Goal: Transaction & Acquisition: Purchase product/service

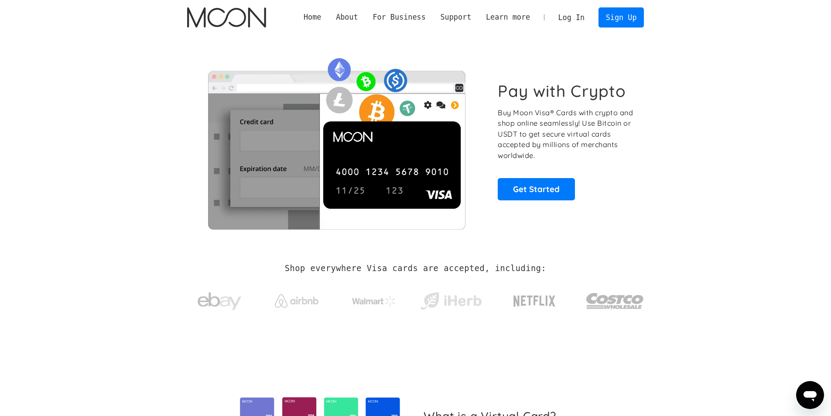
click at [580, 18] on link "Log In" at bounding box center [571, 17] width 41 height 19
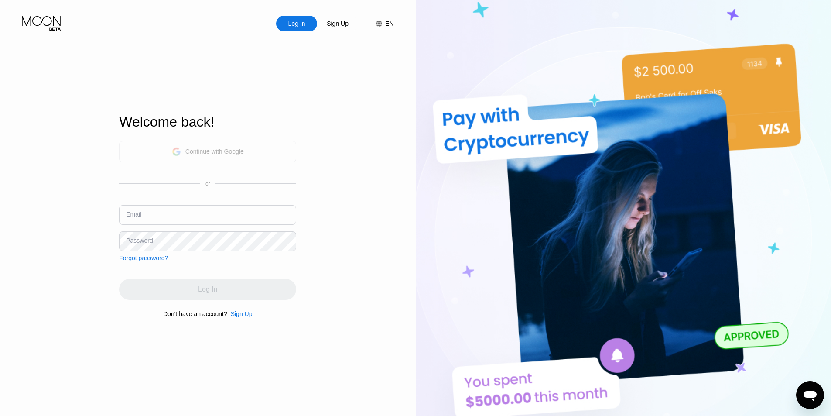
click at [180, 148] on icon at bounding box center [176, 151] width 9 height 9
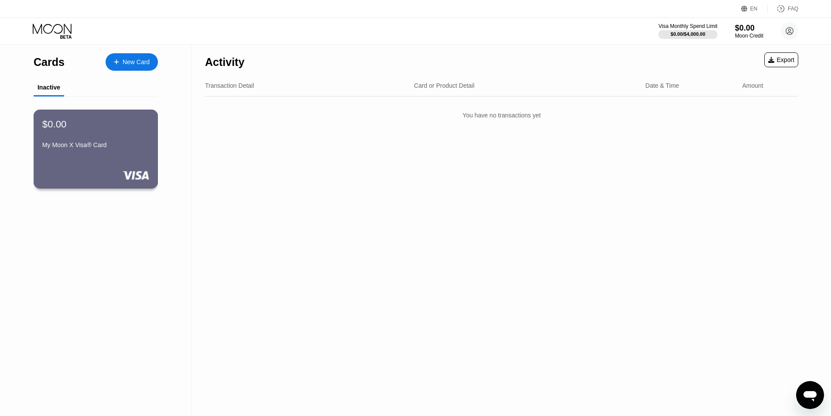
click at [77, 148] on div "My Moon X Visa® Card" at bounding box center [95, 144] width 107 height 7
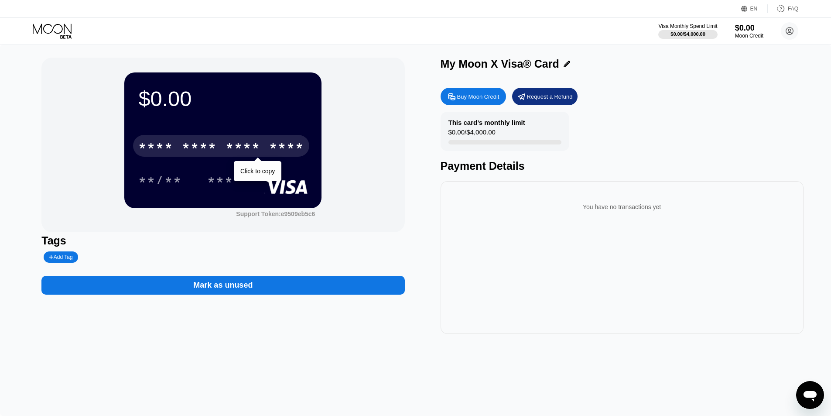
click at [281, 146] on div "****" at bounding box center [286, 147] width 35 height 14
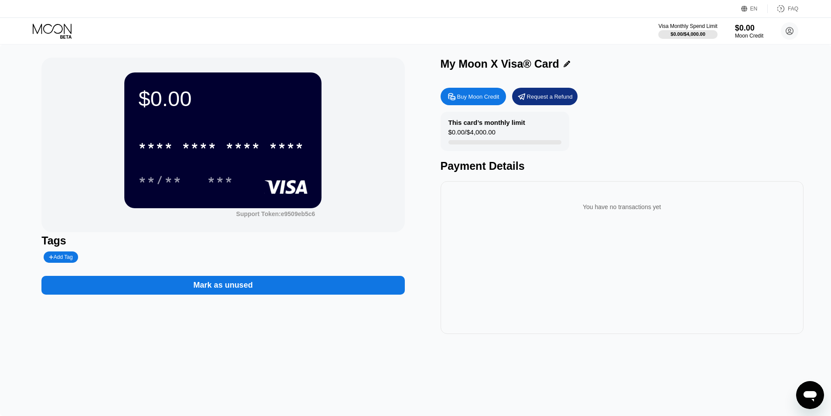
click at [385, 186] on div "$0.00 **** **** **** **** **/** *** Support Token: e9509eb5c6" at bounding box center [222, 145] width 363 height 174
click at [481, 99] on div "Buy Moon Credit" at bounding box center [478, 96] width 42 height 7
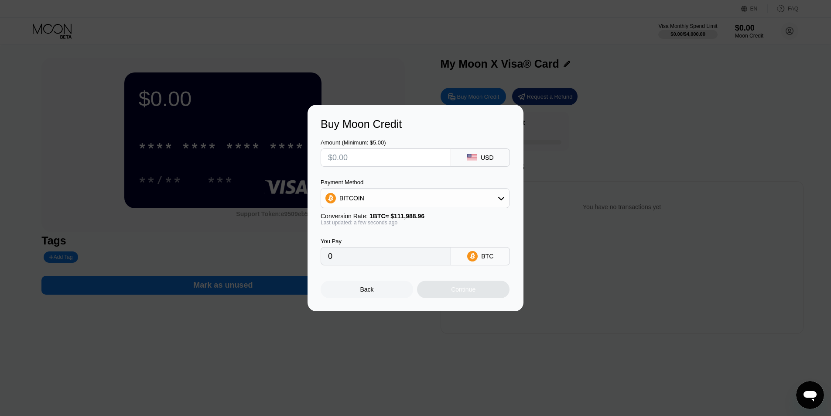
click at [393, 198] on div "BITCOIN" at bounding box center [415, 197] width 188 height 17
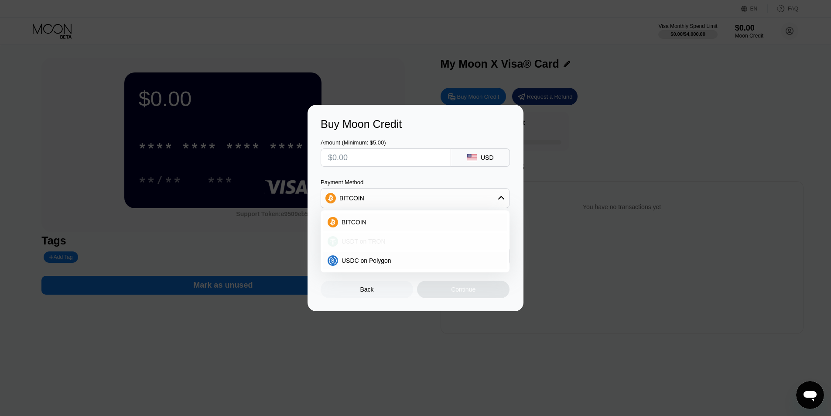
click at [377, 236] on div "USDT on TRON" at bounding box center [415, 240] width 184 height 17
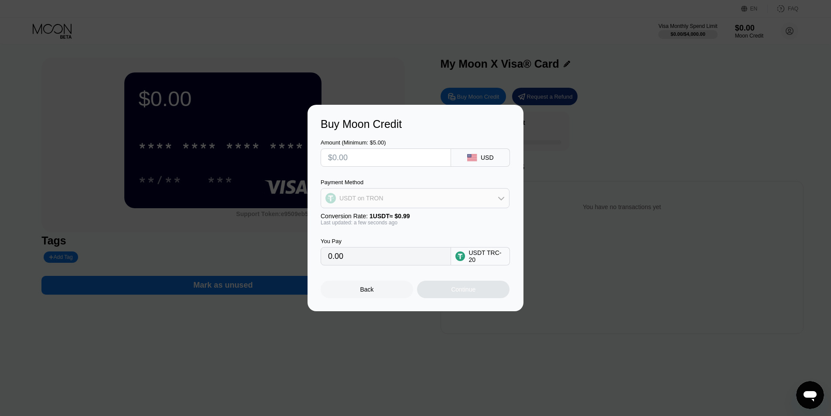
click at [360, 193] on div "USDT on TRON" at bounding box center [415, 197] width 188 height 17
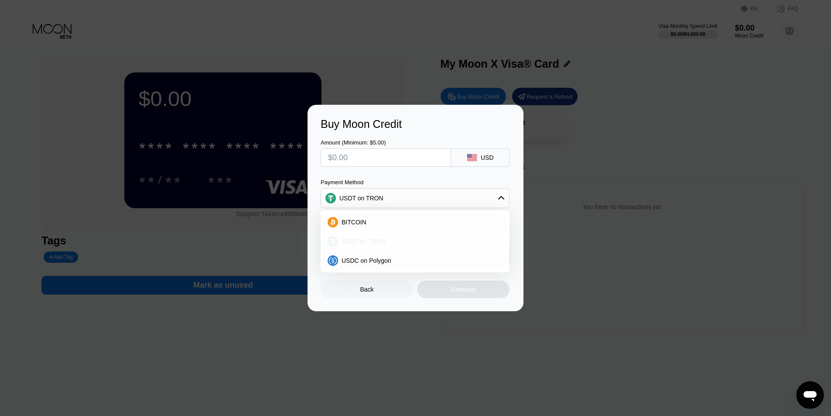
click at [366, 238] on span "USDT on TRON" at bounding box center [363, 241] width 44 height 7
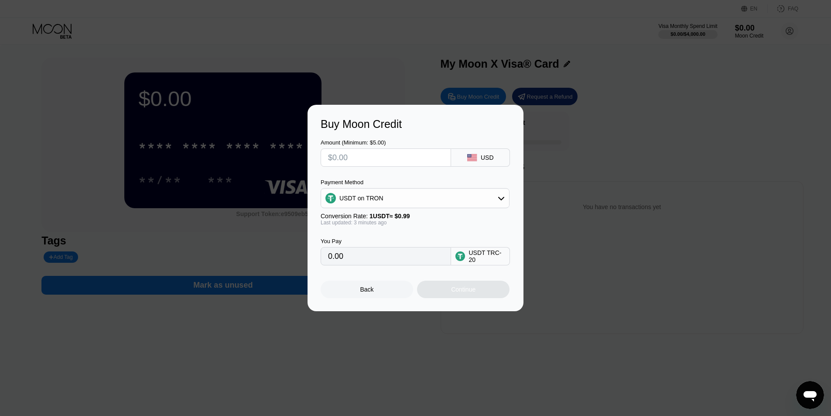
click at [465, 198] on div "USDT on TRON" at bounding box center [415, 197] width 188 height 17
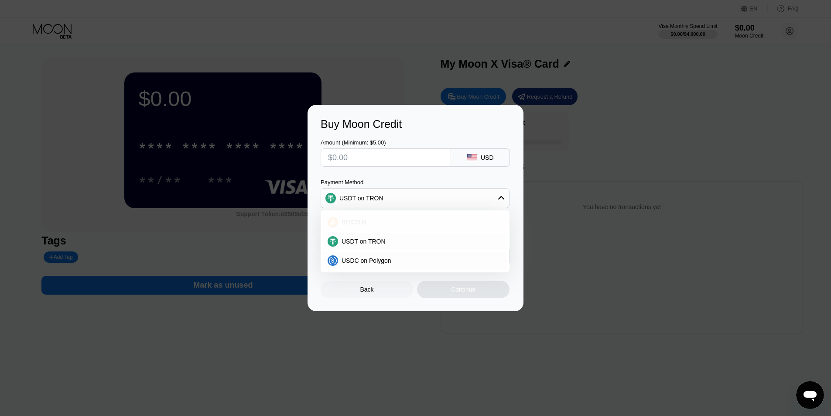
click at [370, 220] on div "BITCOIN" at bounding box center [420, 221] width 164 height 7
type input "0"
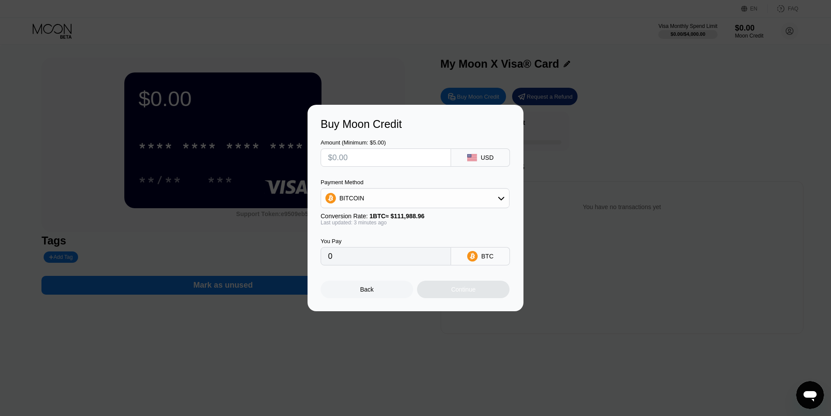
click at [396, 154] on input "text" at bounding box center [386, 157] width 116 height 17
type input "$5"
type input "0.00004465"
type input "$5"
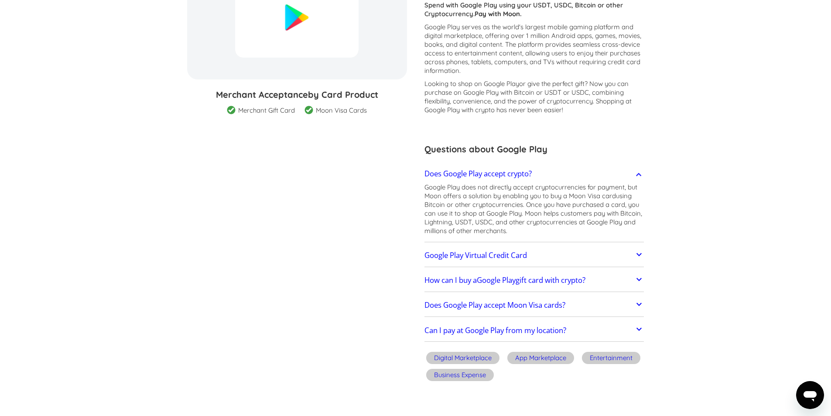
click at [525, 249] on link "Google Play Virtual Credit Card" at bounding box center [534, 255] width 220 height 18
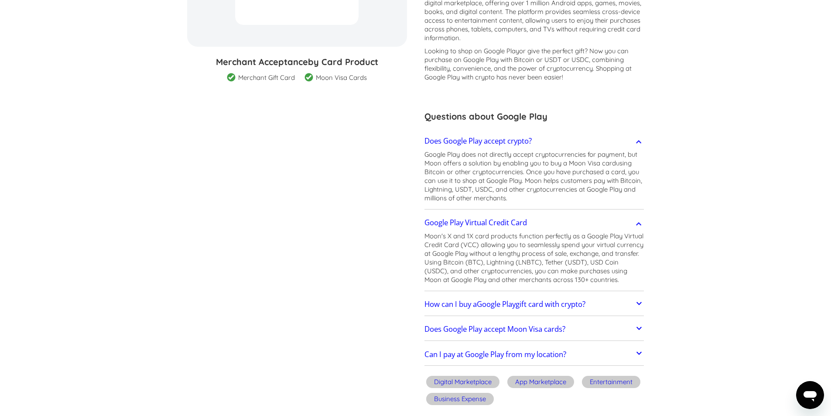
scroll to position [179, 0]
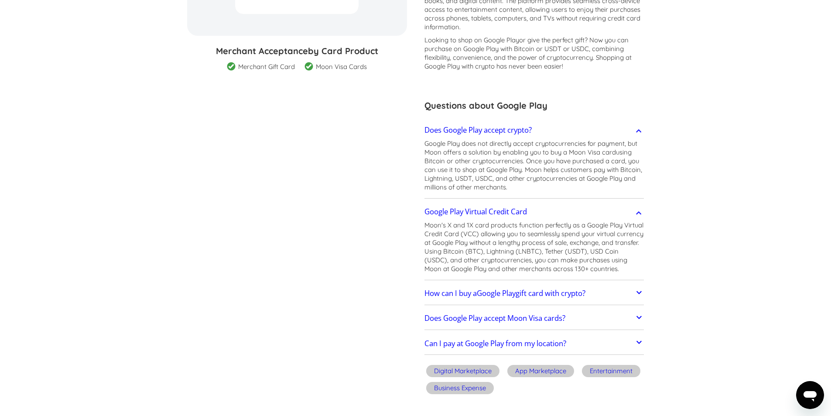
click at [520, 295] on h2 "How can I buy a Google Play gift card with crypto?" at bounding box center [504, 293] width 161 height 9
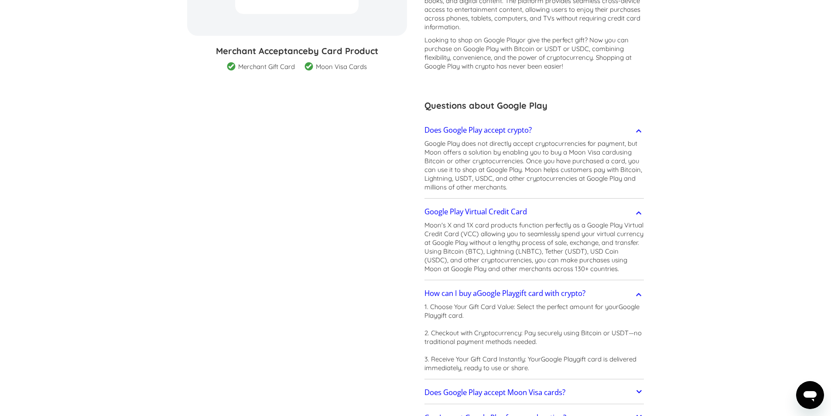
click at [520, 295] on h2 "How can I buy a Google Play gift card with crypto?" at bounding box center [504, 293] width 161 height 9
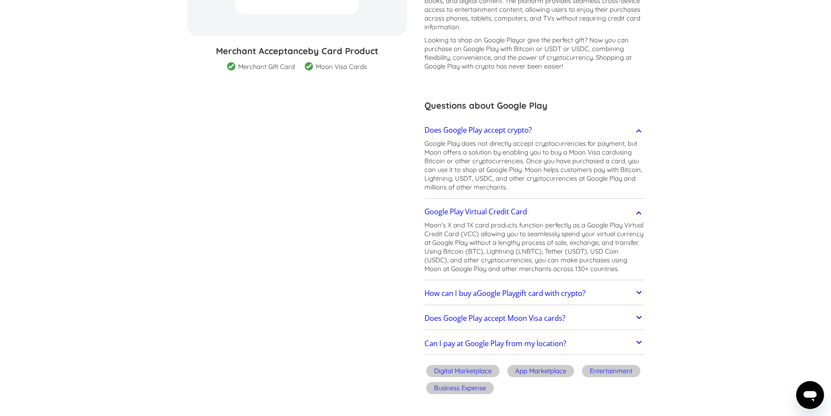
click at [495, 318] on h2 "Does Google Play accept Moon Visa cards?" at bounding box center [494, 318] width 141 height 9
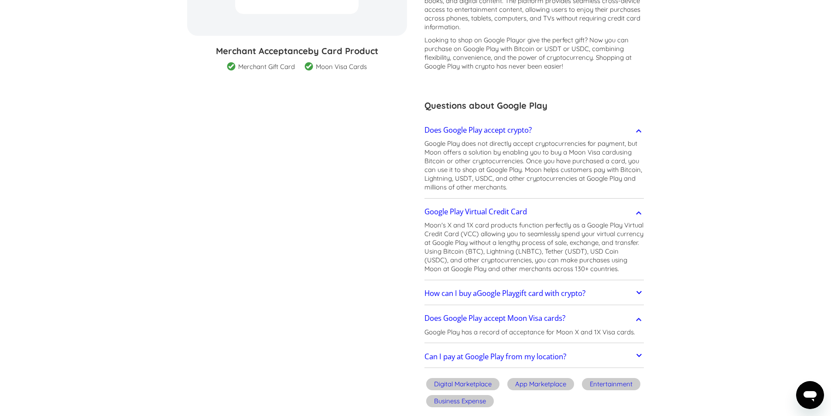
click at [493, 352] on h2 "Can I pay at Google Play from my location?" at bounding box center [495, 356] width 142 height 9
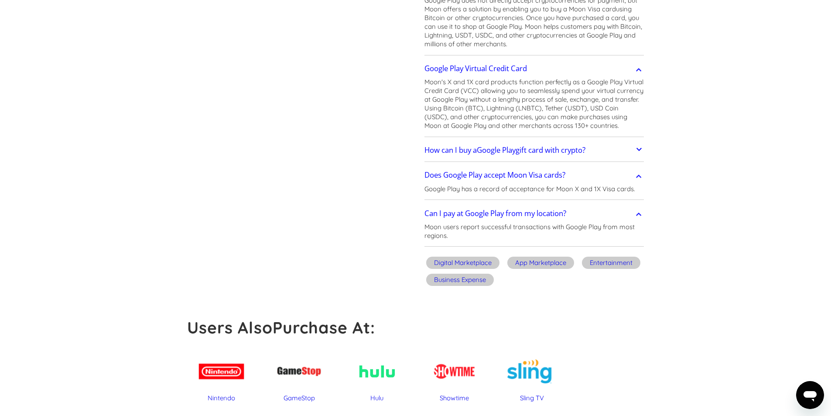
scroll to position [341, 0]
